Goal: Contribute content: Add original content to the website for others to see

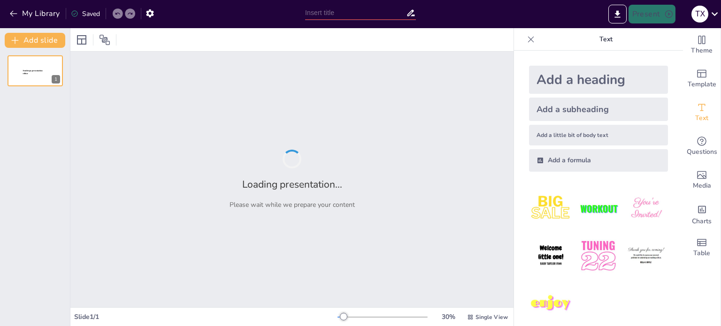
type input "Імерсивні технології як сучасна освітня стратегія підготовки майбутніх фахівців"
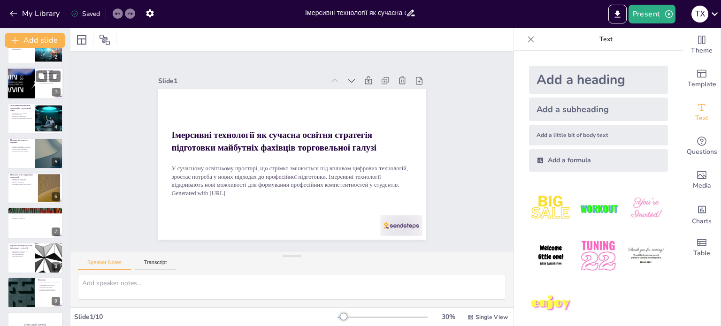
scroll to position [82, 0]
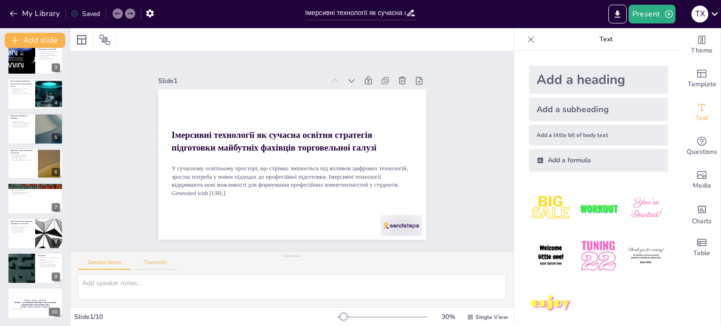
click at [158, 260] on button "Transcript" at bounding box center [156, 265] width 42 height 10
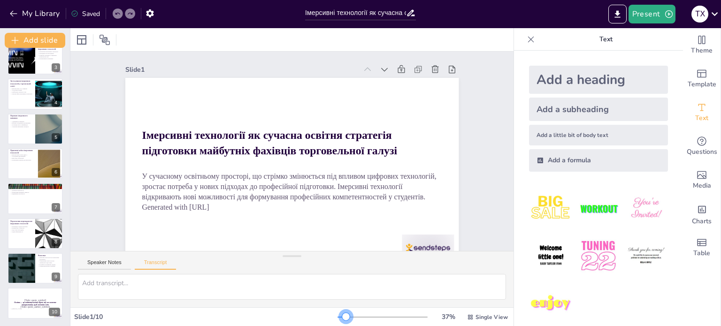
click at [342, 315] on div at bounding box center [346, 317] width 8 height 8
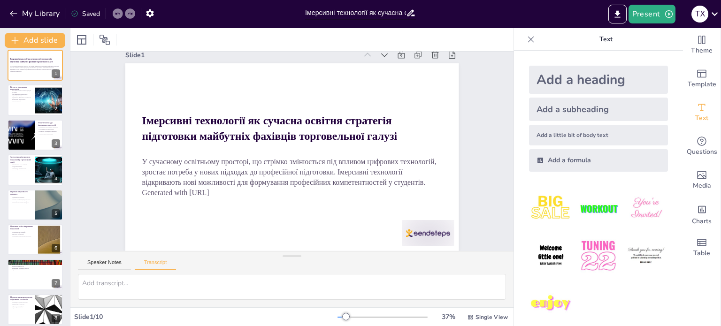
scroll to position [0, 0]
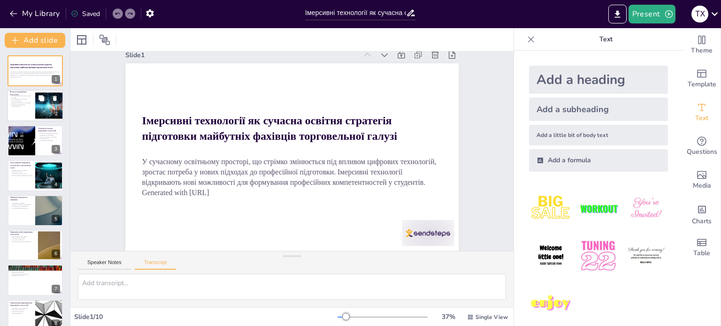
click at [25, 103] on p "Підвищення ефективності навчання" at bounding box center [21, 103] width 23 height 2
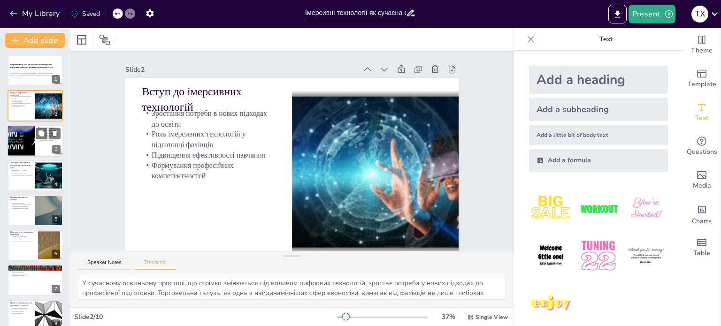
click at [30, 137] on div at bounding box center [21, 141] width 73 height 32
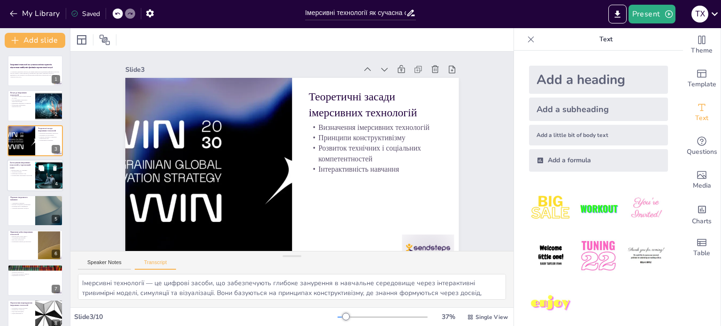
click at [25, 172] on p "AR для візуалізації" at bounding box center [21, 172] width 23 height 2
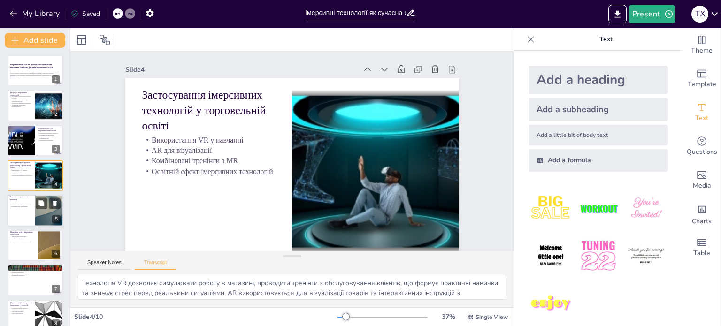
click at [24, 207] on p "Аналітика навчальних процесів" at bounding box center [21, 208] width 23 height 2
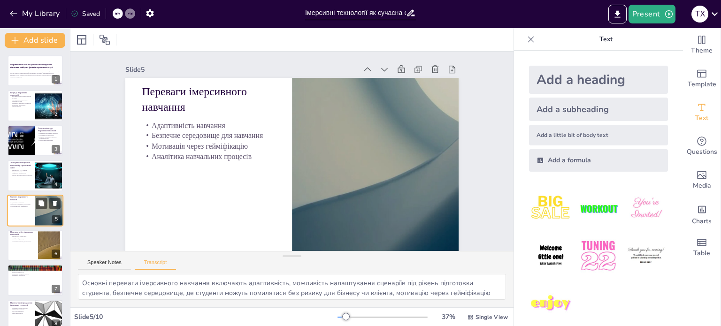
scroll to position [23, 0]
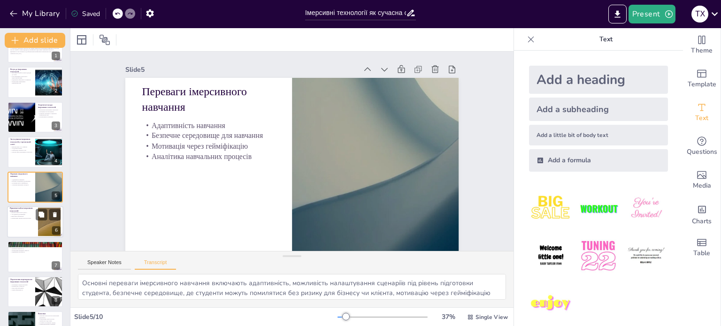
click at [32, 225] on div at bounding box center [35, 222] width 56 height 32
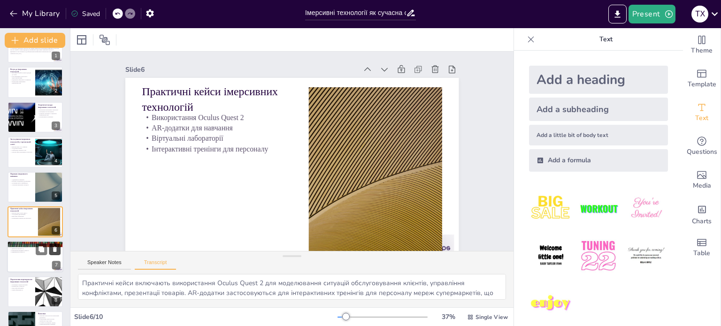
scroll to position [58, 0]
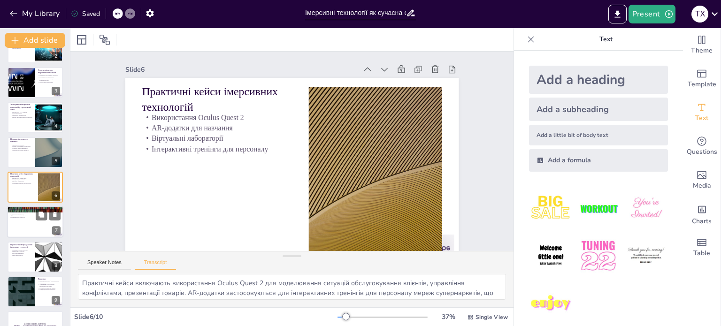
click at [32, 222] on div at bounding box center [35, 223] width 56 height 32
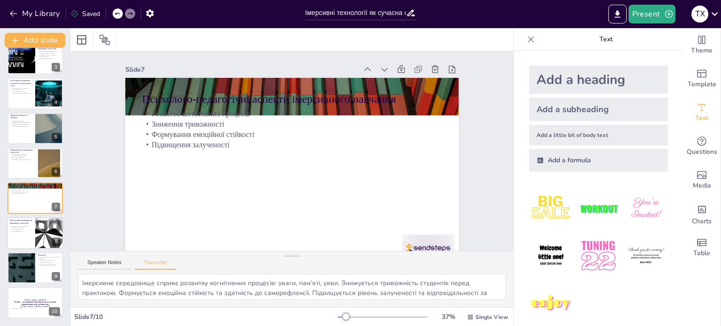
click at [18, 233] on div at bounding box center [35, 233] width 56 height 32
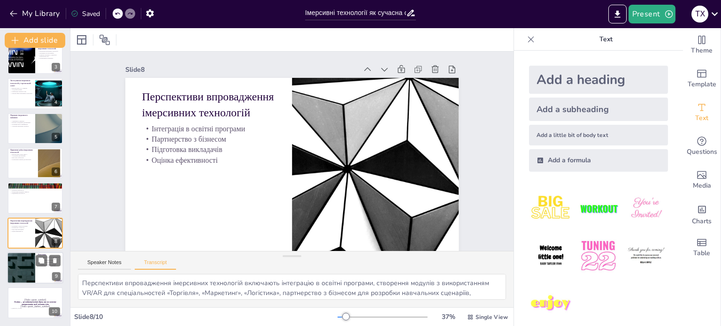
click at [38, 271] on div at bounding box center [35, 268] width 56 height 32
type textarea "Імерсивні технології — це не просто інновація, а стратегічний інструмент трансф…"
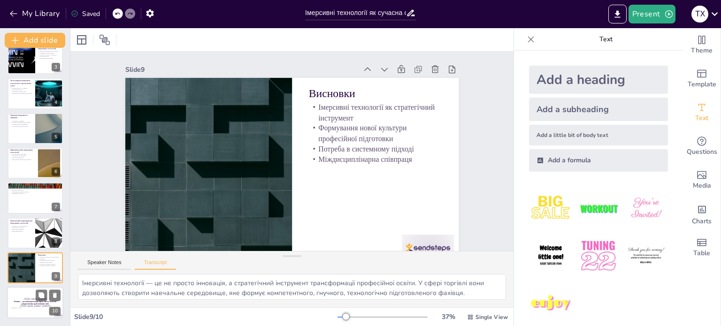
click at [32, 296] on div at bounding box center [35, 303] width 56 height 32
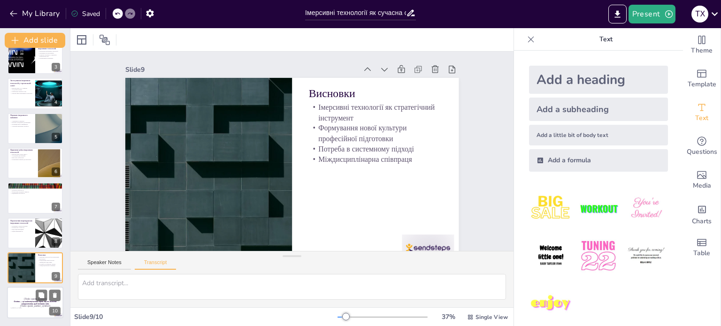
scroll to position [20, 0]
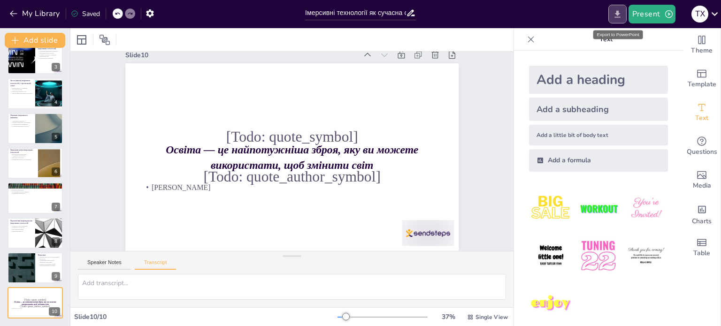
click at [618, 13] on icon "Export to PowerPoint" at bounding box center [618, 13] width 6 height 7
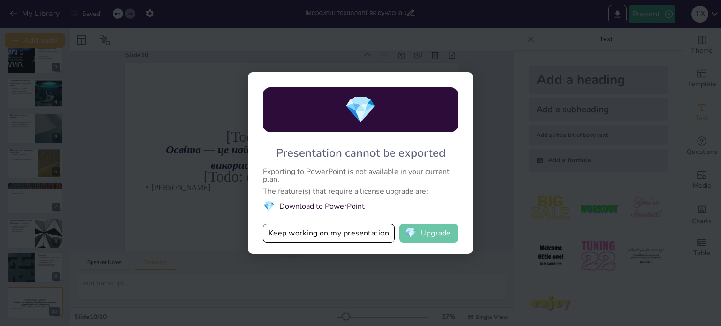
click at [433, 236] on button "💎 Upgrade" at bounding box center [429, 233] width 59 height 19
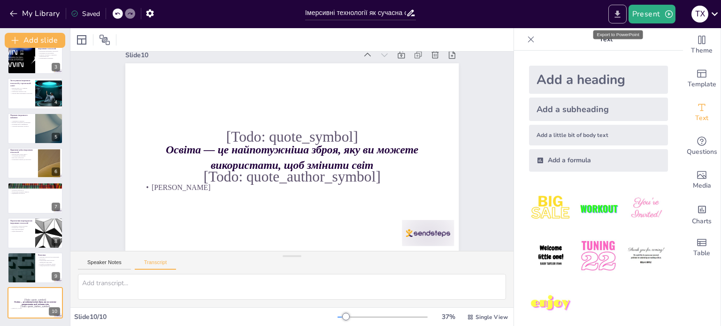
click at [618, 11] on icon "Export to PowerPoint" at bounding box center [618, 13] width 6 height 7
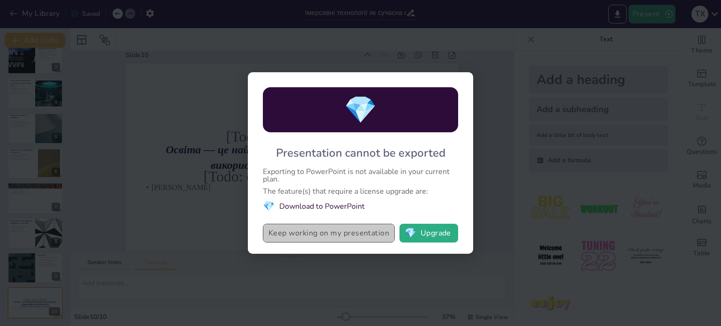
click at [334, 234] on button "Keep working on my presentation" at bounding box center [329, 233] width 132 height 19
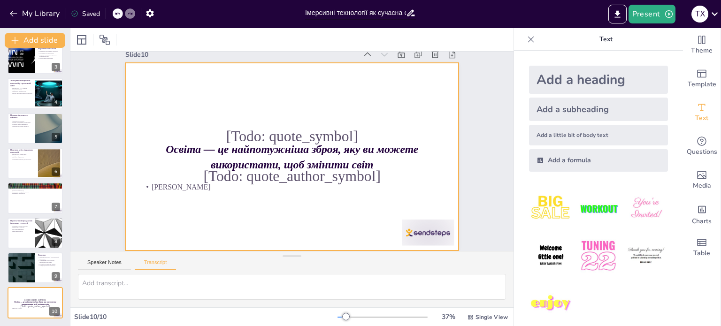
scroll to position [21, 0]
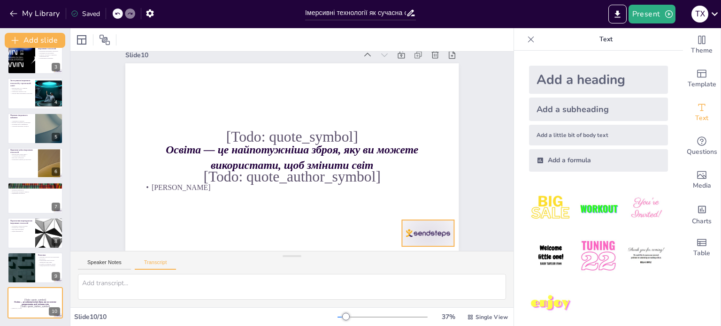
click at [425, 242] on div at bounding box center [408, 260] width 56 height 36
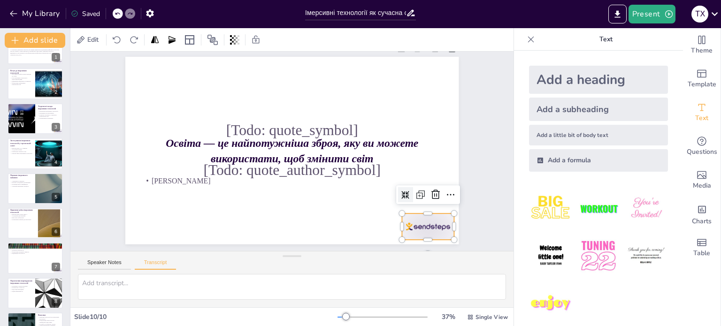
scroll to position [0, 0]
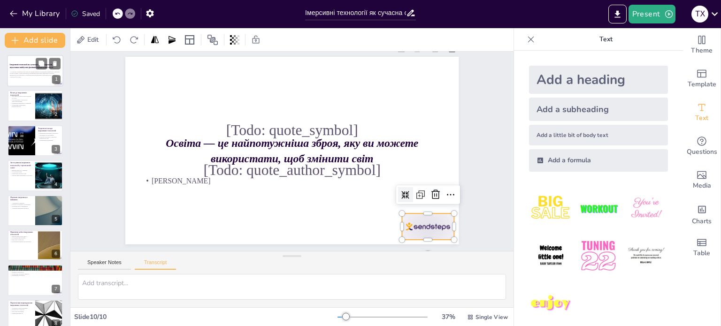
click at [42, 75] on p "У сучасному освітньому просторі, що стрімко змінюється під впливом цифрових тех…" at bounding box center [35, 73] width 51 height 5
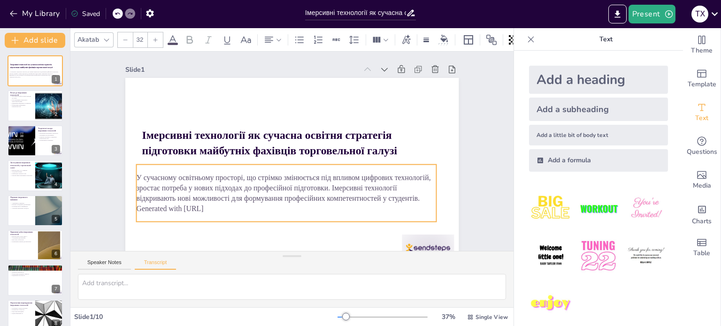
drag, startPoint x: 137, startPoint y: 207, endPoint x: 131, endPoint y: 208, distance: 5.8
click at [215, 208] on p "Generated with [URL]" at bounding box center [236, 140] width 42 height 300
click at [670, 12] on icon "button" at bounding box center [668, 13] width 9 height 9
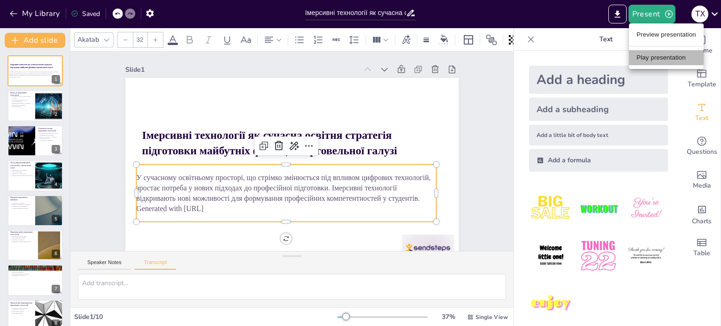
click at [665, 56] on li "Play presentation" at bounding box center [666, 57] width 75 height 15
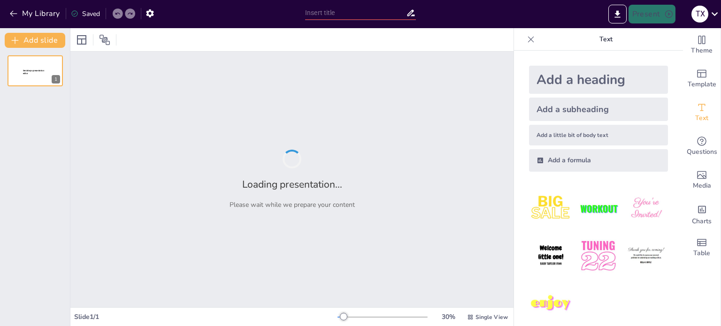
type input "Імерсивні технології як сучасна освітня стратегія підготовки майбутніх фахівців"
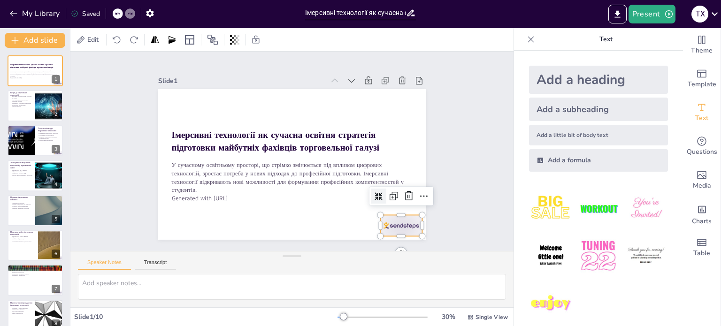
click at [390, 219] on div at bounding box center [401, 225] width 42 height 21
click at [400, 202] on icon at bounding box center [403, 208] width 12 height 12
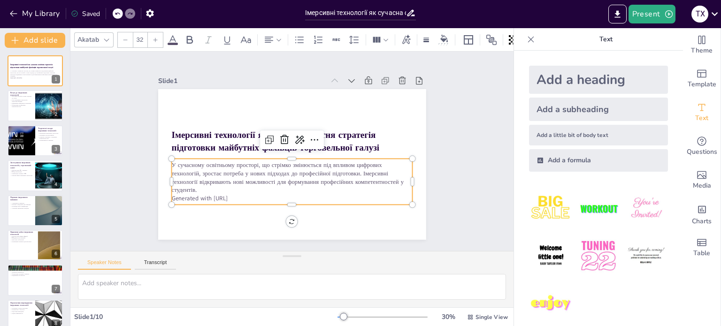
click at [240, 194] on p "Generated with [URL]" at bounding box center [291, 198] width 241 height 8
click at [20, 108] on div at bounding box center [35, 106] width 56 height 32
type textarea "У сучасному світі, де технології розвиваються з неймовірною швидкістю, традицій…"
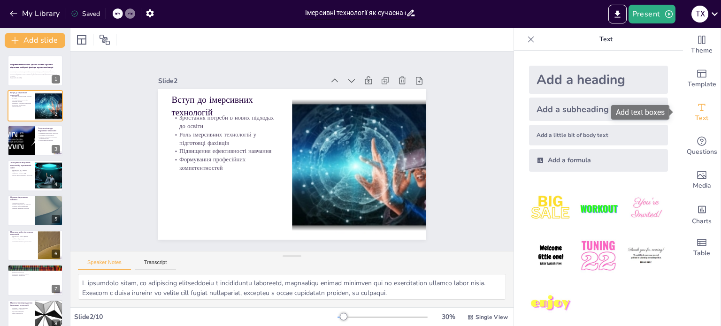
click at [701, 113] on span "Text" at bounding box center [701, 118] width 13 height 10
click at [699, 108] on icon "Add text boxes" at bounding box center [702, 107] width 7 height 7
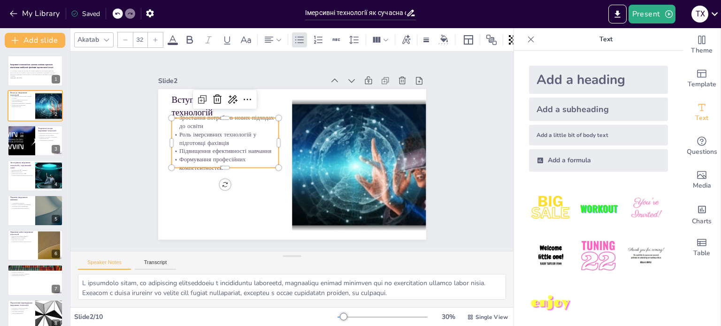
click at [180, 122] on p "Зростання потреби в нових підходах до освіти" at bounding box center [224, 122] width 107 height 17
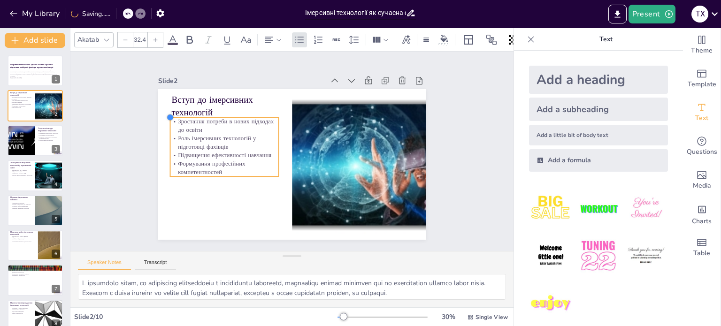
drag, startPoint x: 164, startPoint y: 112, endPoint x: 162, endPoint y: 125, distance: 13.2
click at [162, 125] on div "Вступ до імерсивних технологій Зростання потреби в нових підходах до освіти Рол…" at bounding box center [292, 164] width 268 height 151
type input "32.3"
drag, startPoint x: 165, startPoint y: 113, endPoint x: 165, endPoint y: 127, distance: 14.1
click at [165, 127] on div "Вступ до імерсивних технологій Зростання потреби в нових підходах до освіти Рол…" at bounding box center [291, 165] width 282 height 178
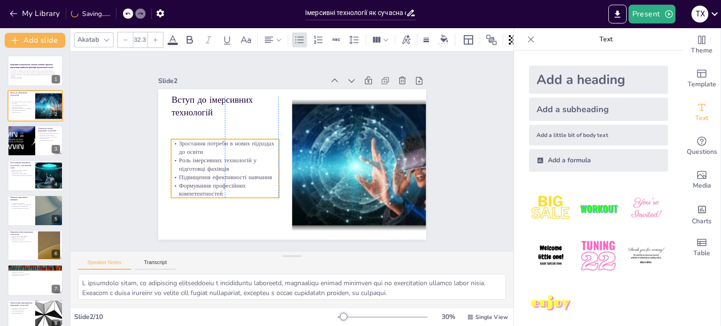
drag, startPoint x: 207, startPoint y: 132, endPoint x: 204, endPoint y: 154, distance: 21.8
click at [204, 156] on p "Роль імерсивних технологій у підготовці фахівців" at bounding box center [225, 164] width 108 height 17
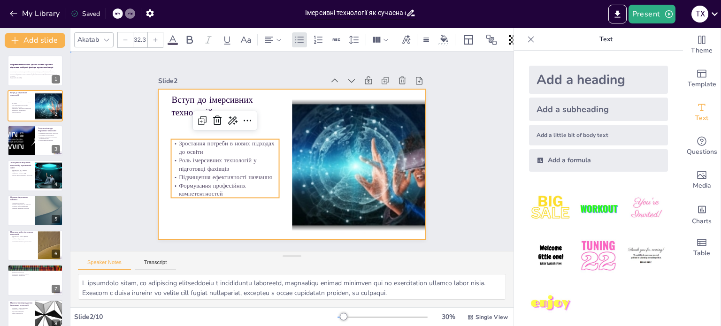
click at [261, 118] on div at bounding box center [289, 163] width 293 height 203
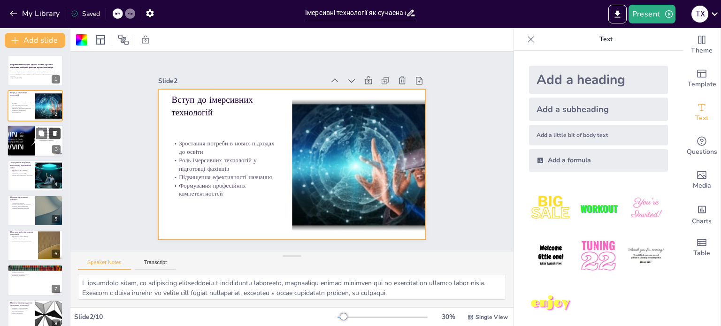
click at [49, 136] on button at bounding box center [54, 133] width 11 height 11
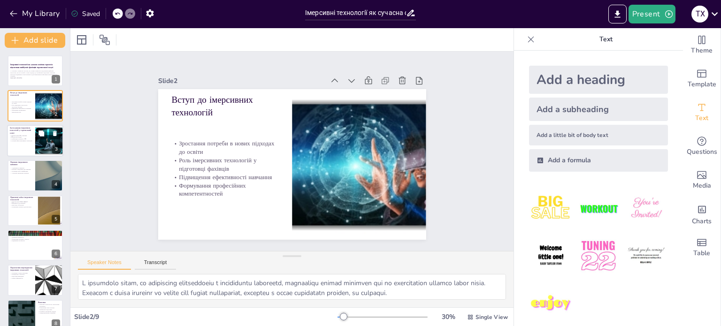
click at [30, 137] on p "AR для візуалізації" at bounding box center [21, 137] width 23 height 2
type textarea "Використання VR у навчанні дозволяє студентам отримати практичний досвід у безп…"
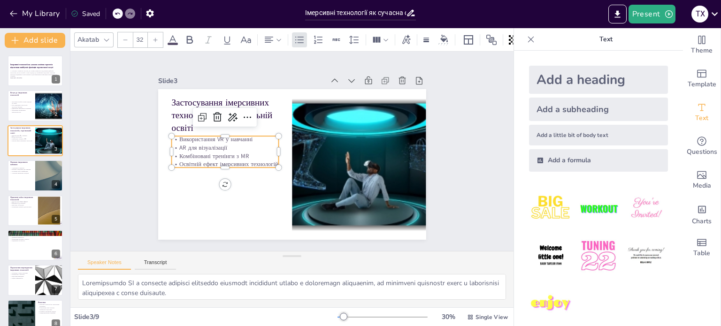
click at [194, 144] on p "AR для візуалізації" at bounding box center [224, 148] width 107 height 8
drag, startPoint x: 163, startPoint y: 132, endPoint x: 162, endPoint y: 149, distance: 17.0
click at [162, 149] on div "Застосування імерсивних технологій у торговельній освіті Використання VR у навч…" at bounding box center [287, 164] width 301 height 226
drag, startPoint x: 162, startPoint y: 131, endPoint x: 162, endPoint y: 158, distance: 26.8
click at [162, 158] on div "Застосування імерсивних технологій у торговельній освіті Використання VR у навч…" at bounding box center [291, 165] width 282 height 178
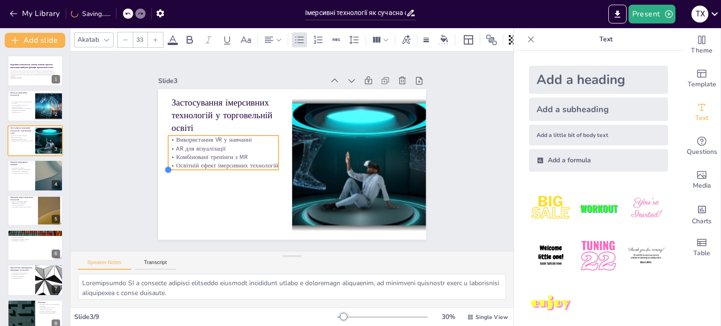
drag, startPoint x: 162, startPoint y: 165, endPoint x: 234, endPoint y: 163, distance: 71.4
click at [234, 165] on div "Застосування імерсивних технологій у торговельній освіті Використання VR у навч…" at bounding box center [292, 164] width 268 height 151
type input "32.2"
drag, startPoint x: 160, startPoint y: 130, endPoint x: 162, endPoint y: 143, distance: 13.0
click at [162, 143] on div "Застосування імерсивних технологій у торговельній освіті Використання VR у навч…" at bounding box center [292, 164] width 268 height 151
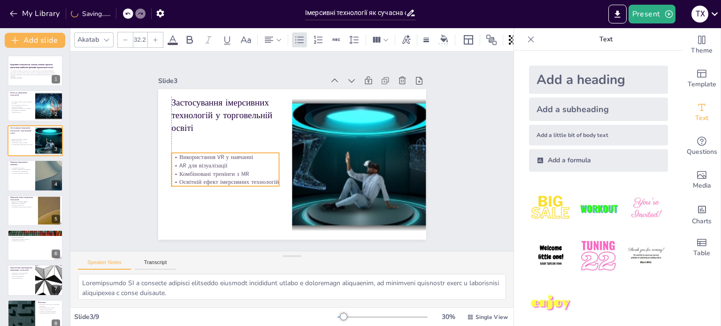
drag, startPoint x: 216, startPoint y: 143, endPoint x: 218, endPoint y: 159, distance: 16.5
click at [218, 159] on p "AR для візуалізації" at bounding box center [224, 159] width 108 height 20
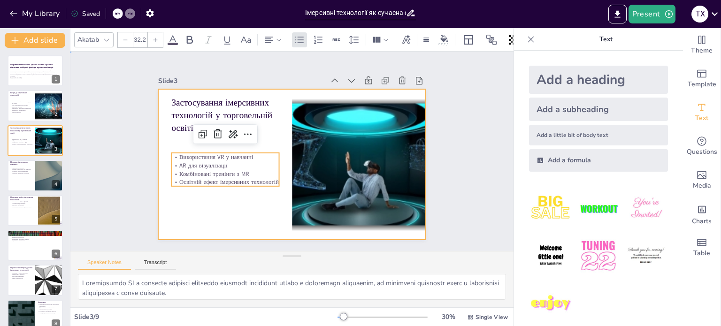
click at [238, 197] on div at bounding box center [292, 164] width 268 height 151
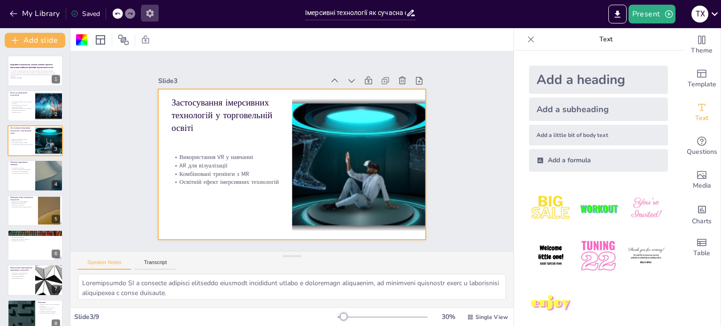
click at [149, 11] on icon "button" at bounding box center [150, 13] width 8 height 8
